Goal: Transaction & Acquisition: Purchase product/service

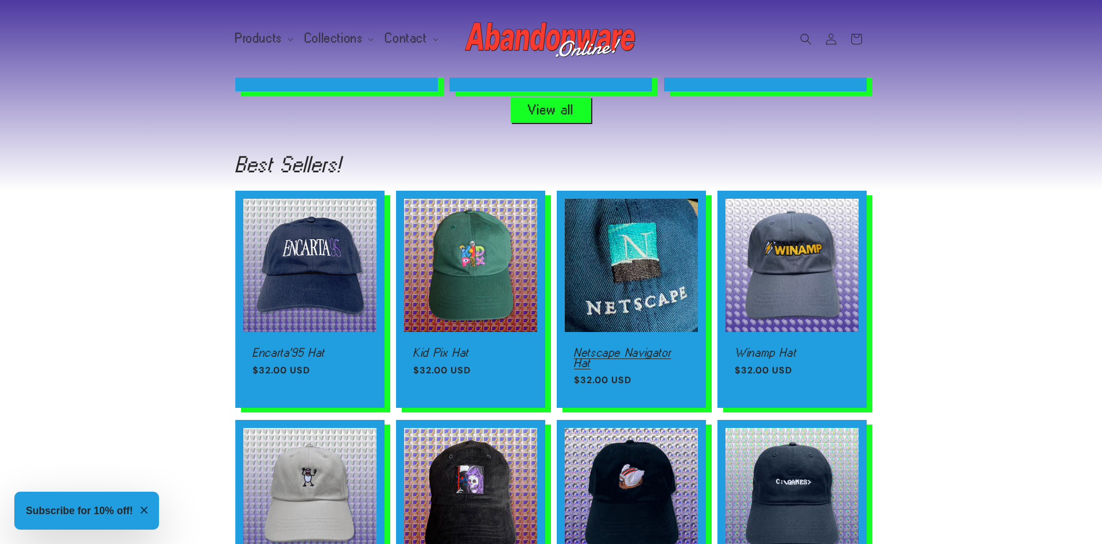
scroll to position [937, 0]
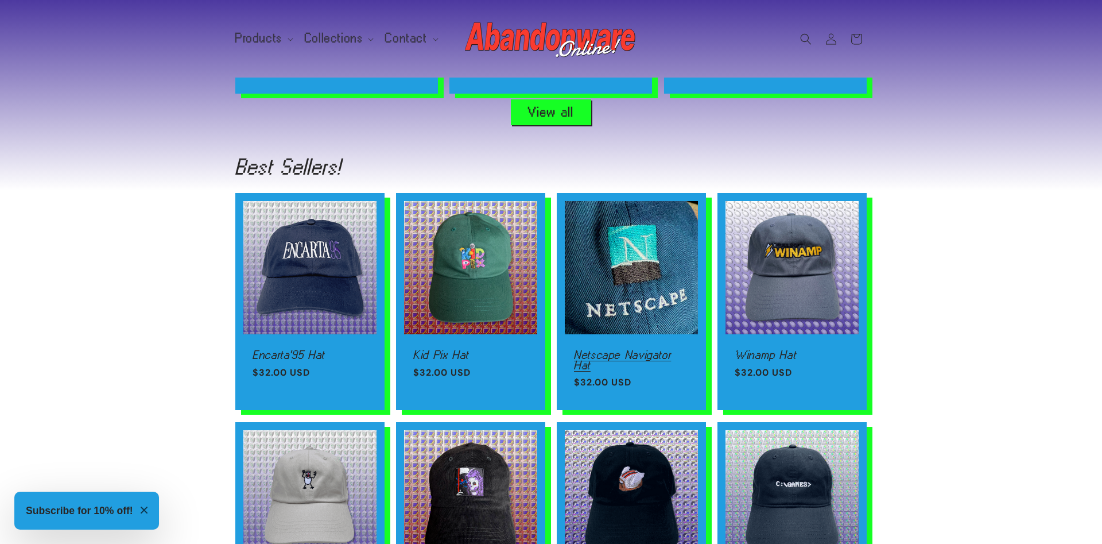
click at [645, 350] on link "Netscape Navigator Hat" at bounding box center [631, 360] width 115 height 20
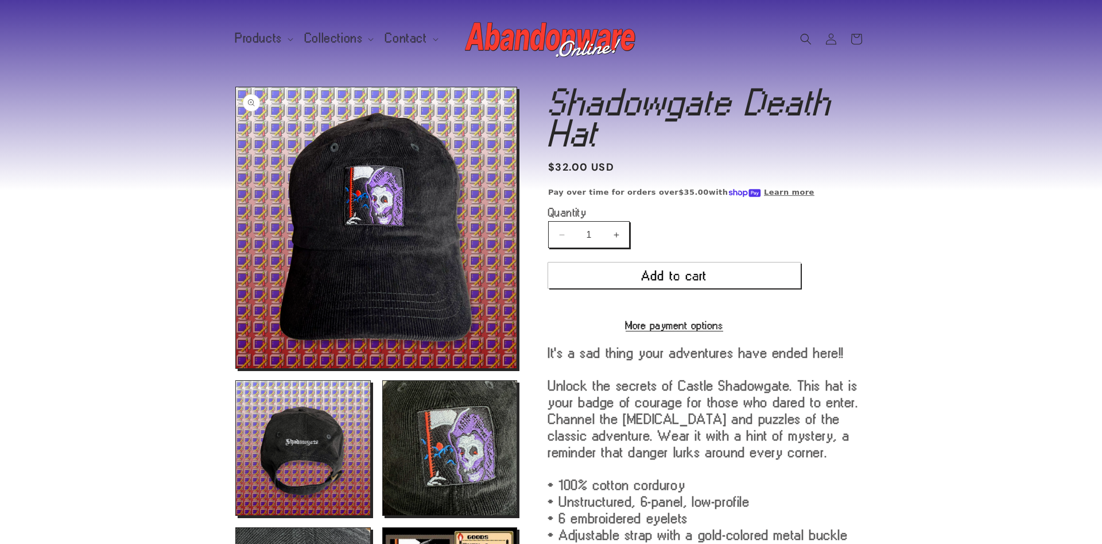
click at [236, 368] on button "Open media 1 in modal" at bounding box center [236, 368] width 0 height 0
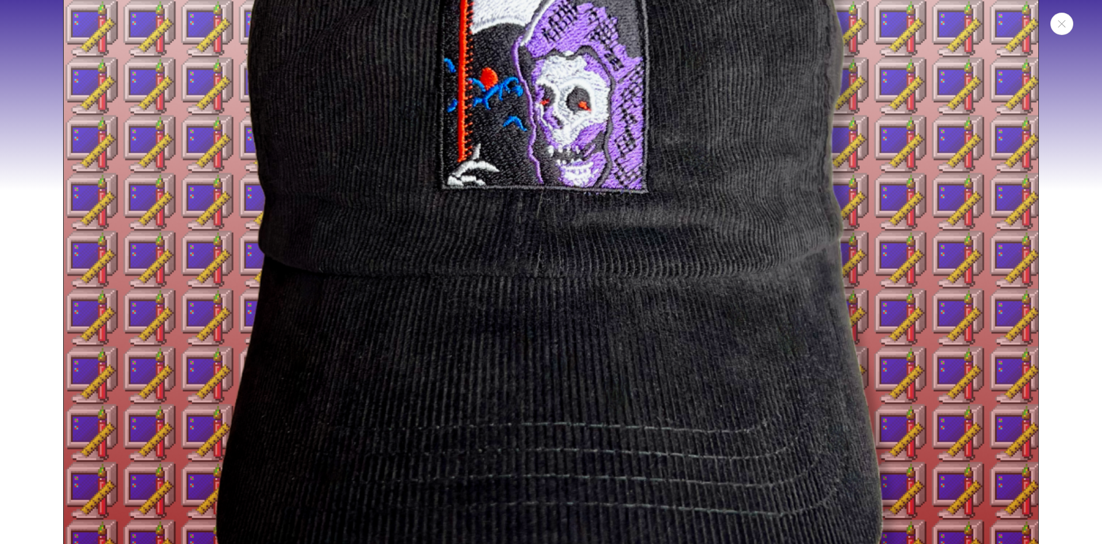
scroll to position [459, 0]
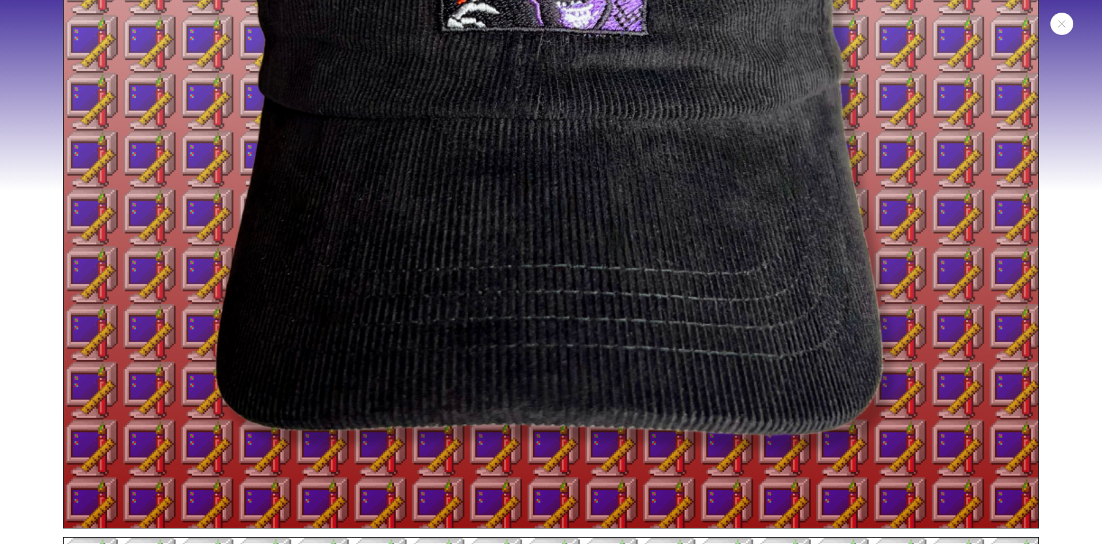
click at [415, 237] on img "Media gallery" at bounding box center [551, 40] width 976 height 976
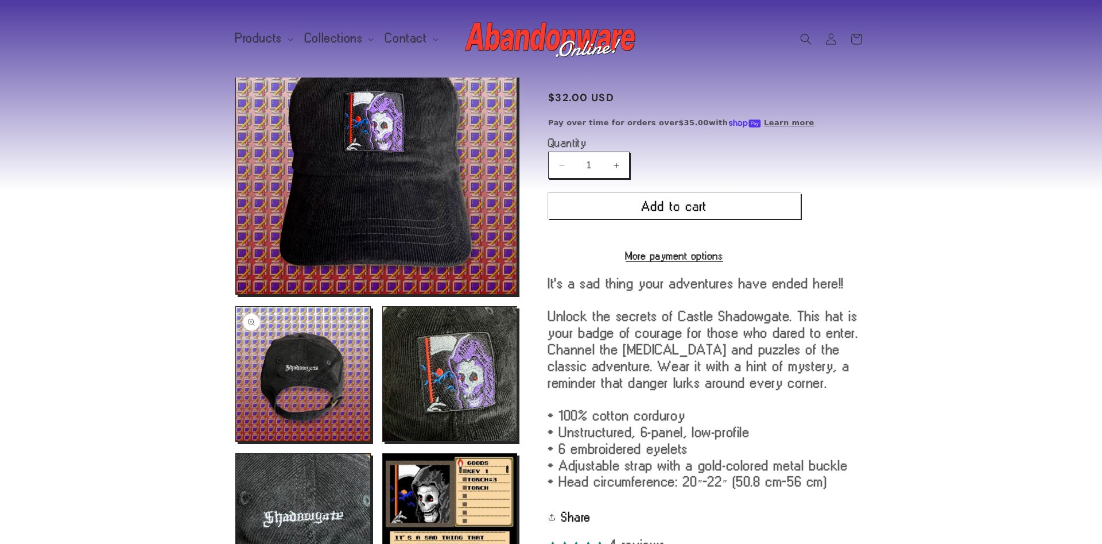
scroll to position [117, 0]
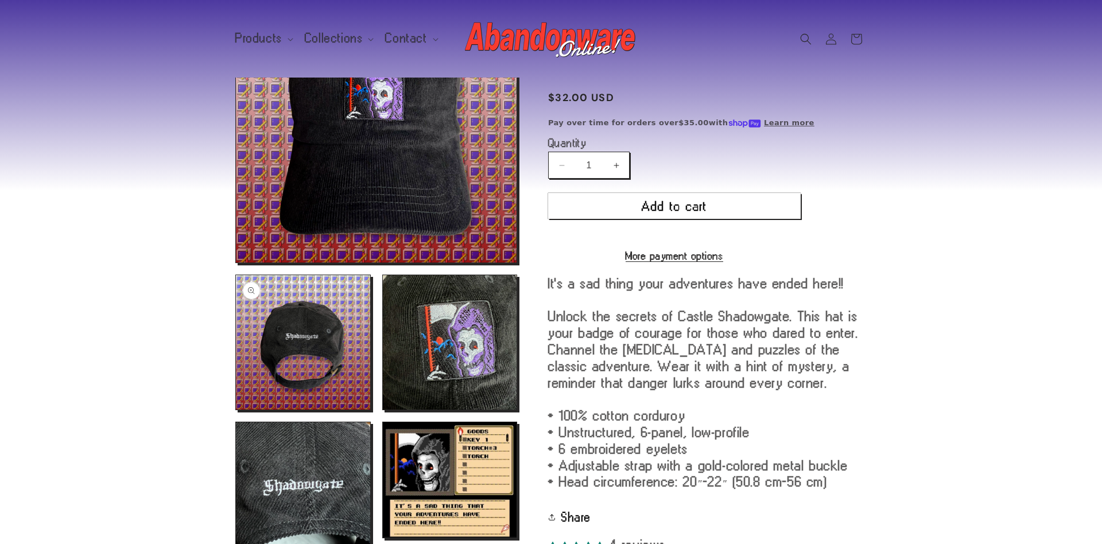
click at [236, 409] on button "Open media 2 in modal" at bounding box center [236, 409] width 0 height 0
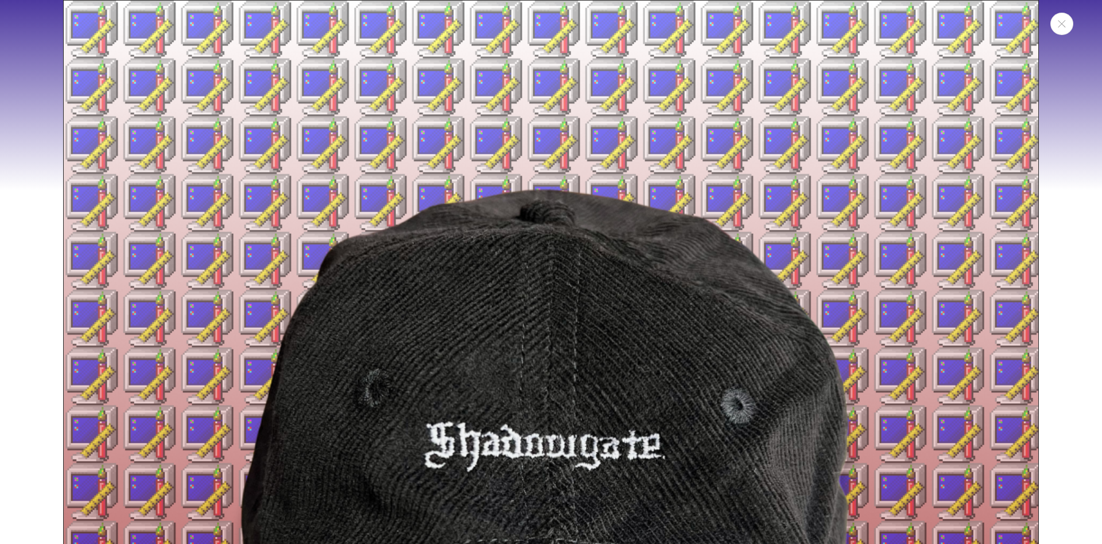
click at [358, 307] on img "Media gallery" at bounding box center [551, 488] width 976 height 976
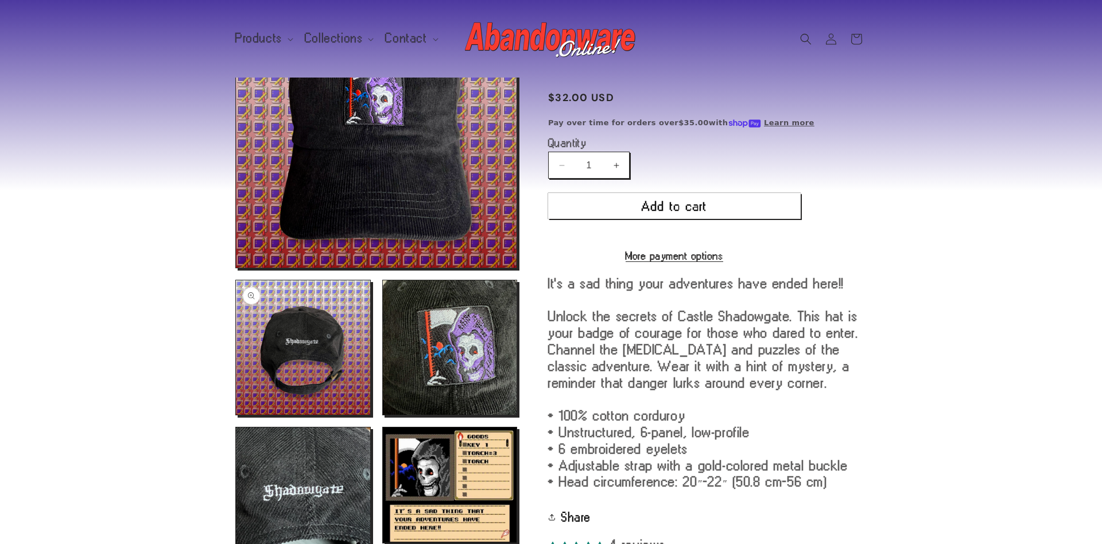
scroll to position [117, 0]
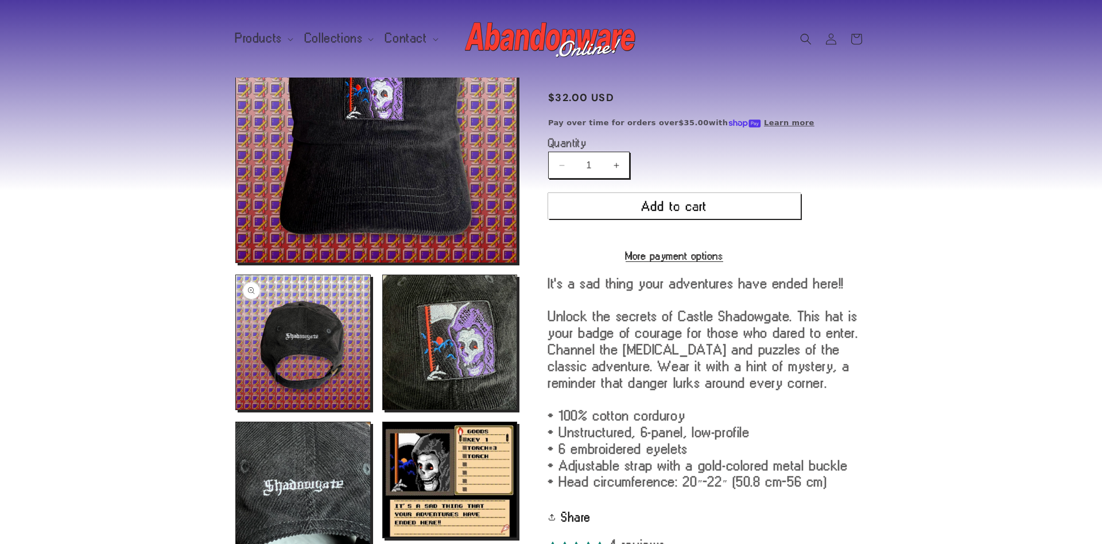
click at [236, 409] on button "Open media 2 in modal" at bounding box center [236, 409] width 0 height 0
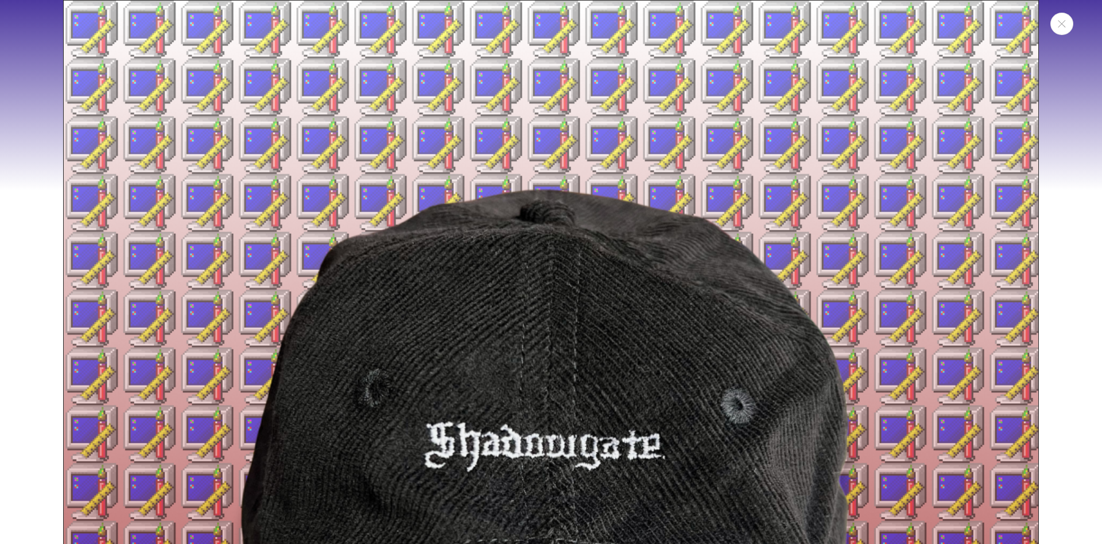
scroll to position [1444, 0]
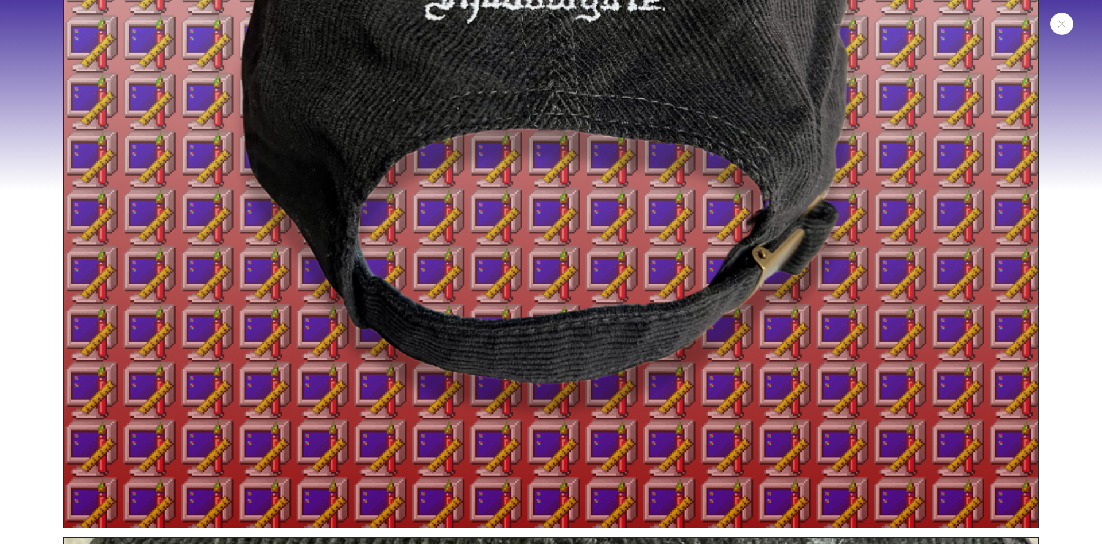
click at [471, 307] on img "Media gallery" at bounding box center [551, 40] width 976 height 976
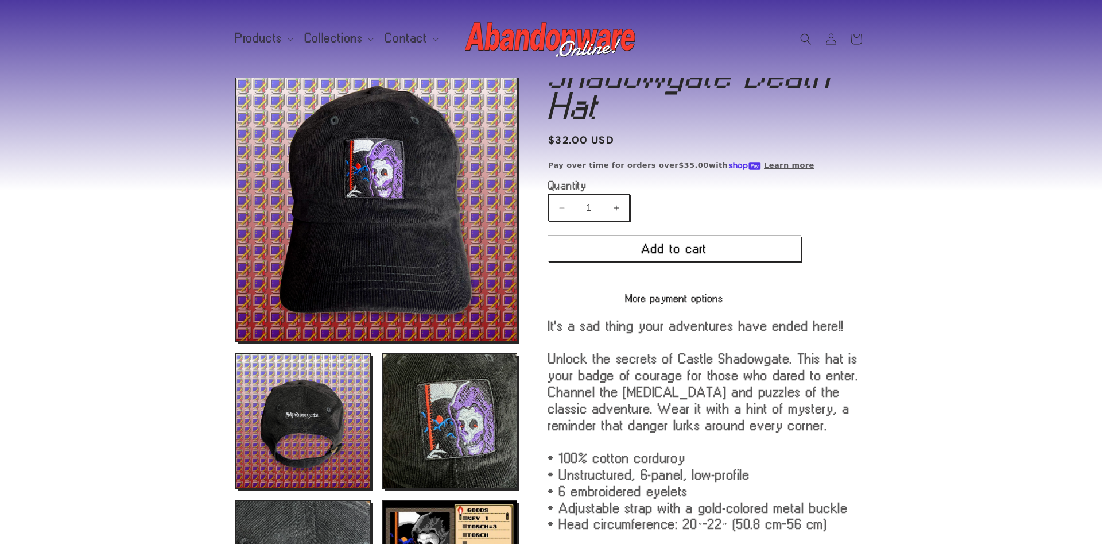
scroll to position [0, 0]
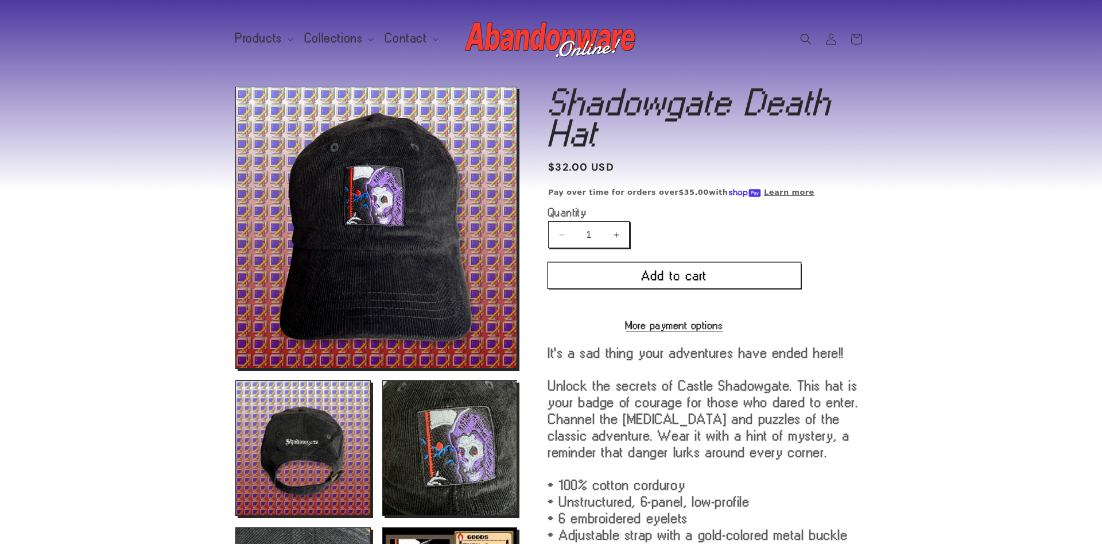
click at [718, 265] on button "Add to cart" at bounding box center [674, 275] width 253 height 26
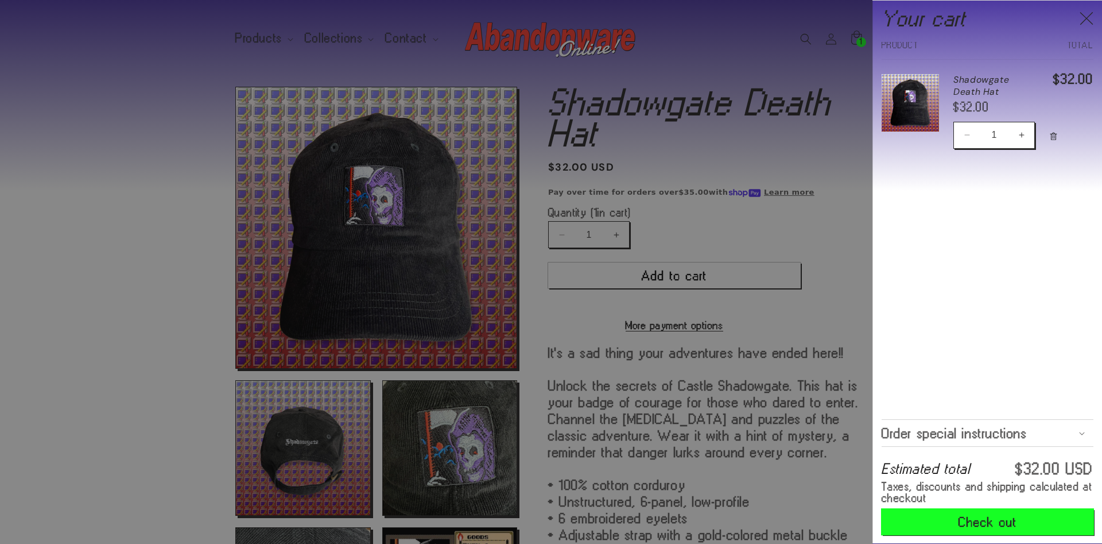
click at [993, 512] on button "Check out" at bounding box center [988, 522] width 212 height 26
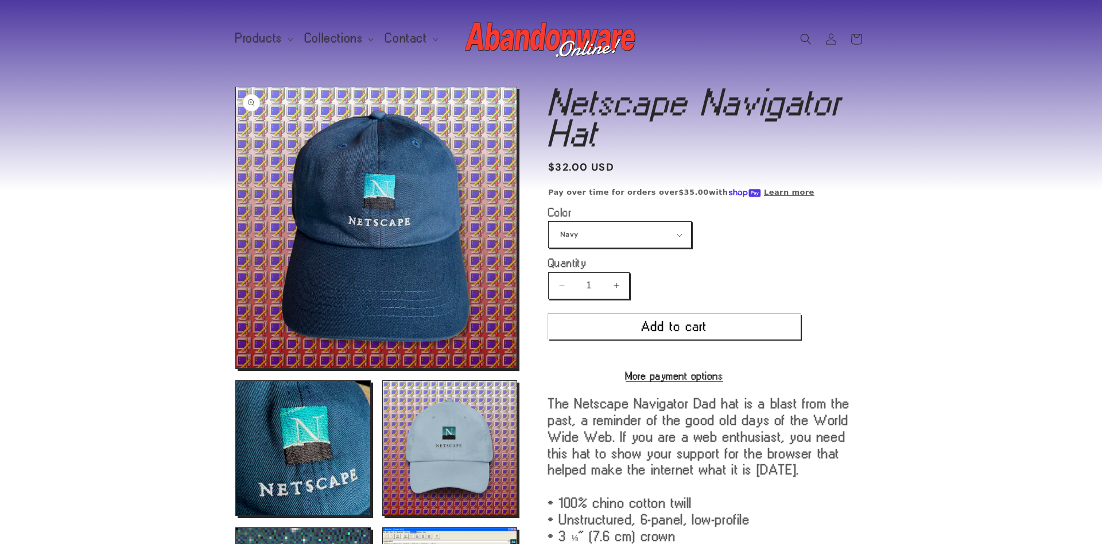
click at [236, 368] on button "Open media 1 in modal" at bounding box center [236, 368] width 0 height 0
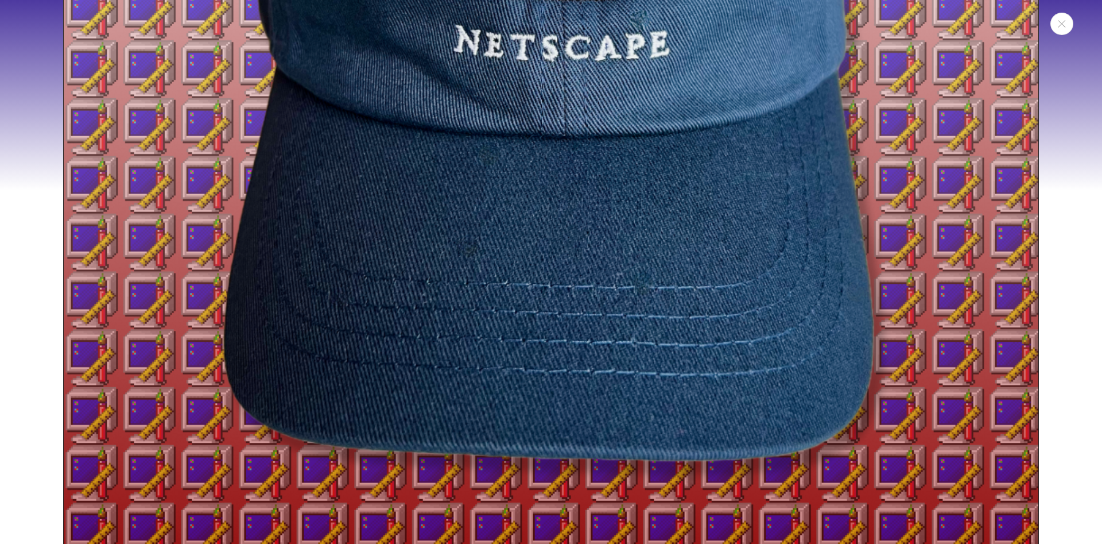
scroll to position [459, 0]
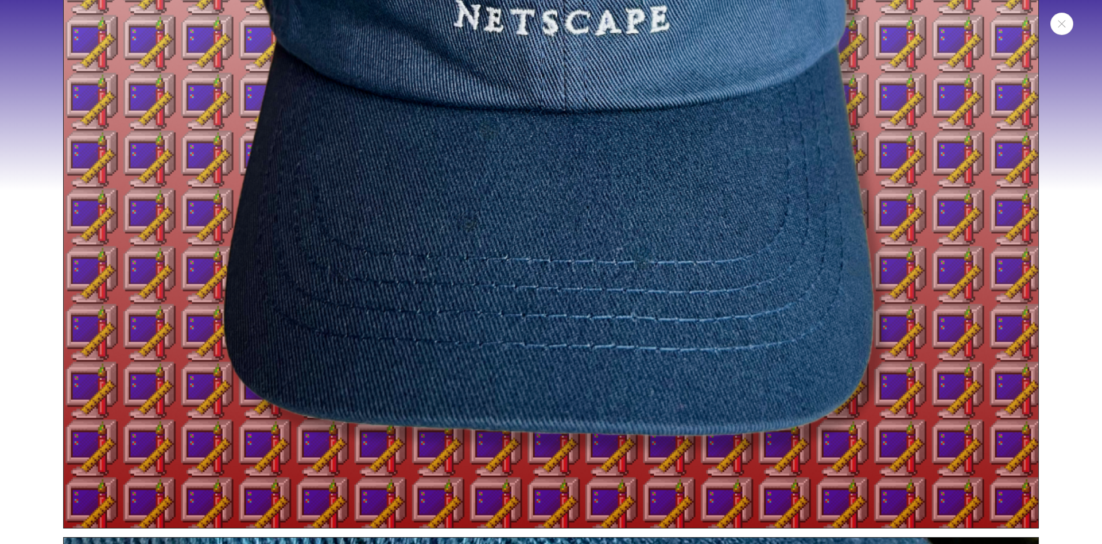
click at [382, 198] on img "Media gallery" at bounding box center [551, 40] width 976 height 976
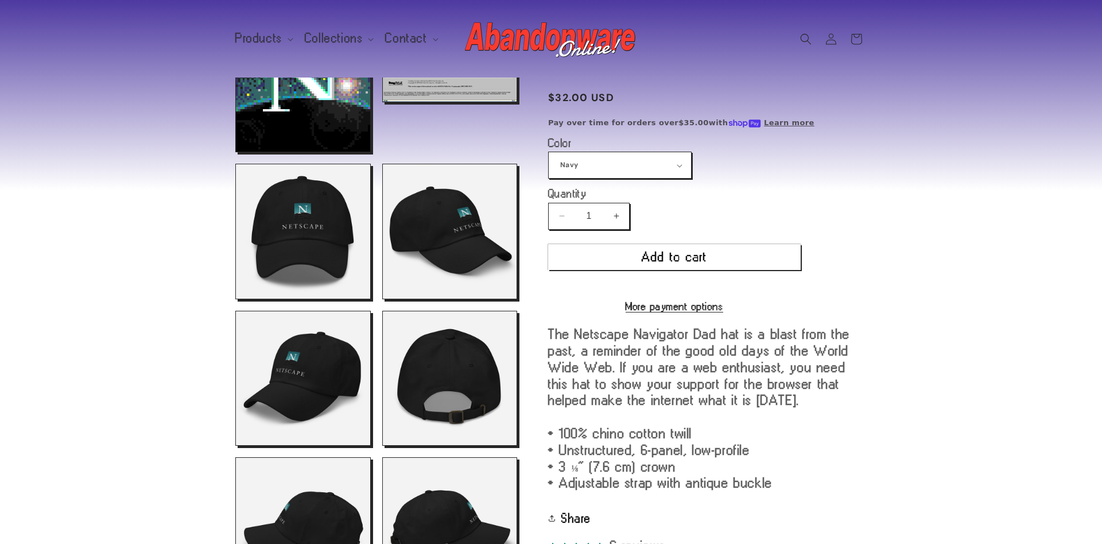
scroll to position [527, 0]
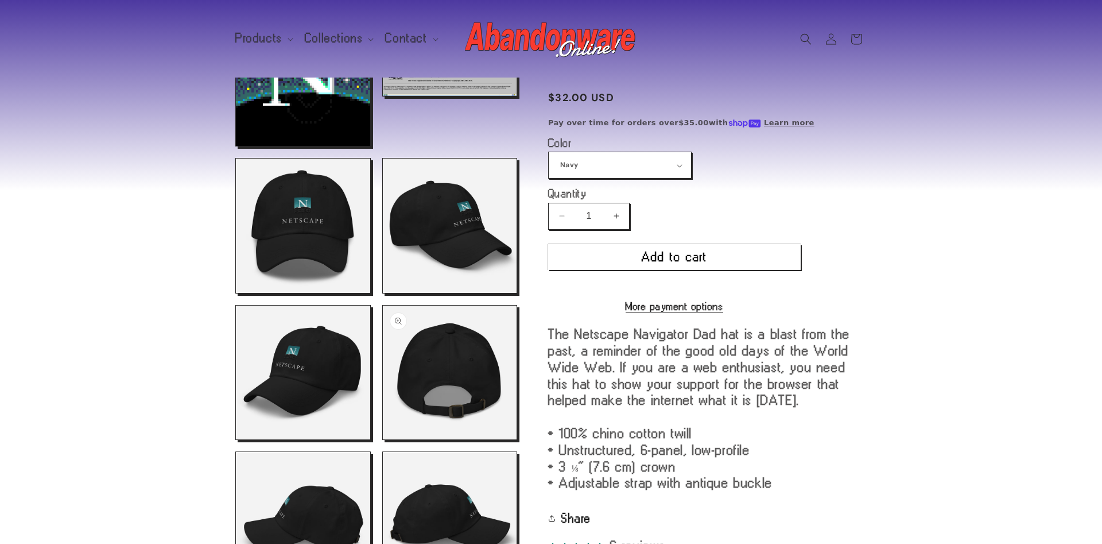
click at [383, 439] on button "Open media 12 in modal" at bounding box center [383, 439] width 0 height 0
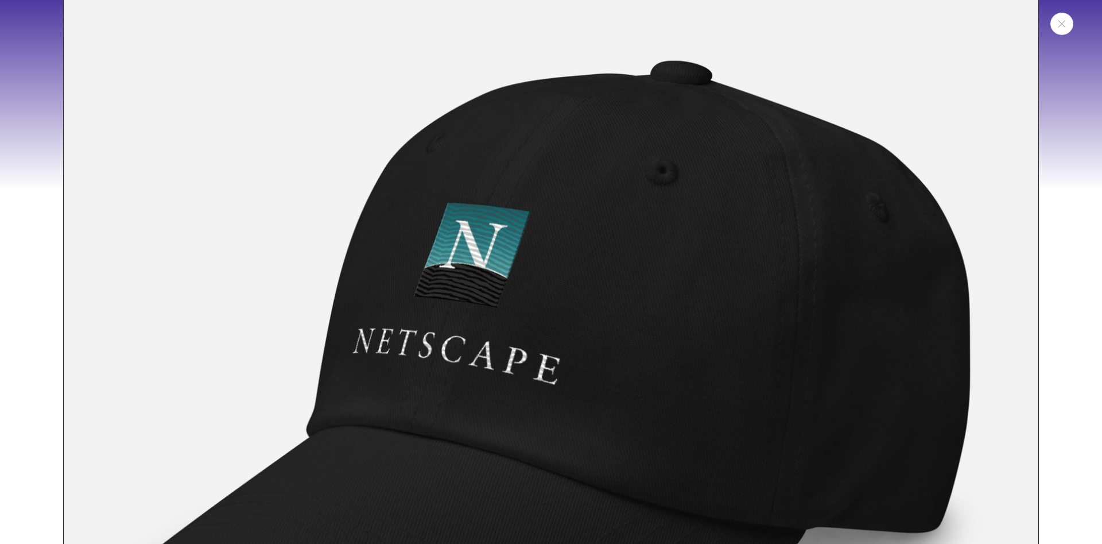
scroll to position [6539, 0]
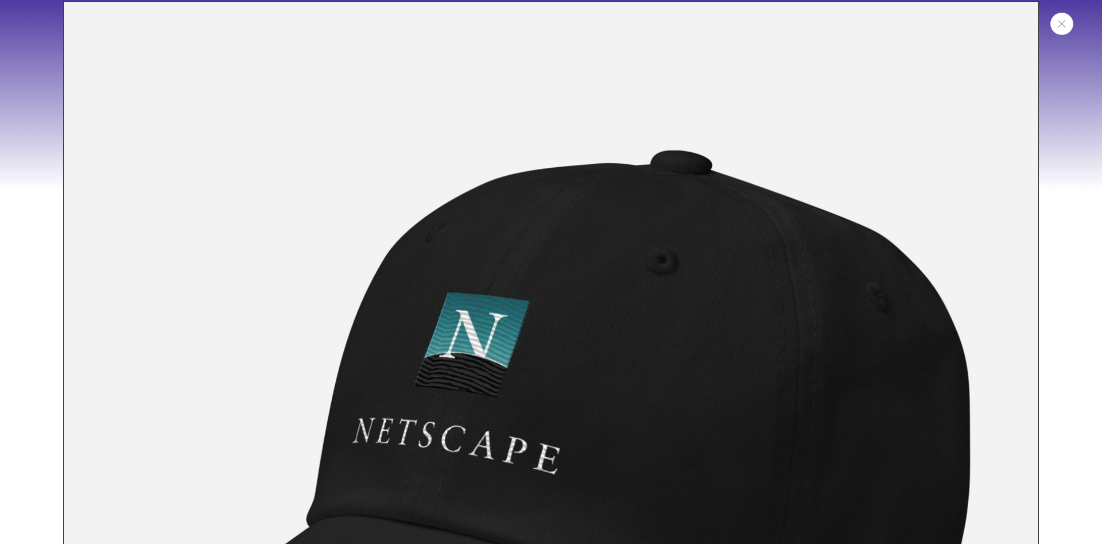
click at [1060, 25] on icon "Close" at bounding box center [1062, 23] width 8 height 7
